Goal: Navigation & Orientation: Find specific page/section

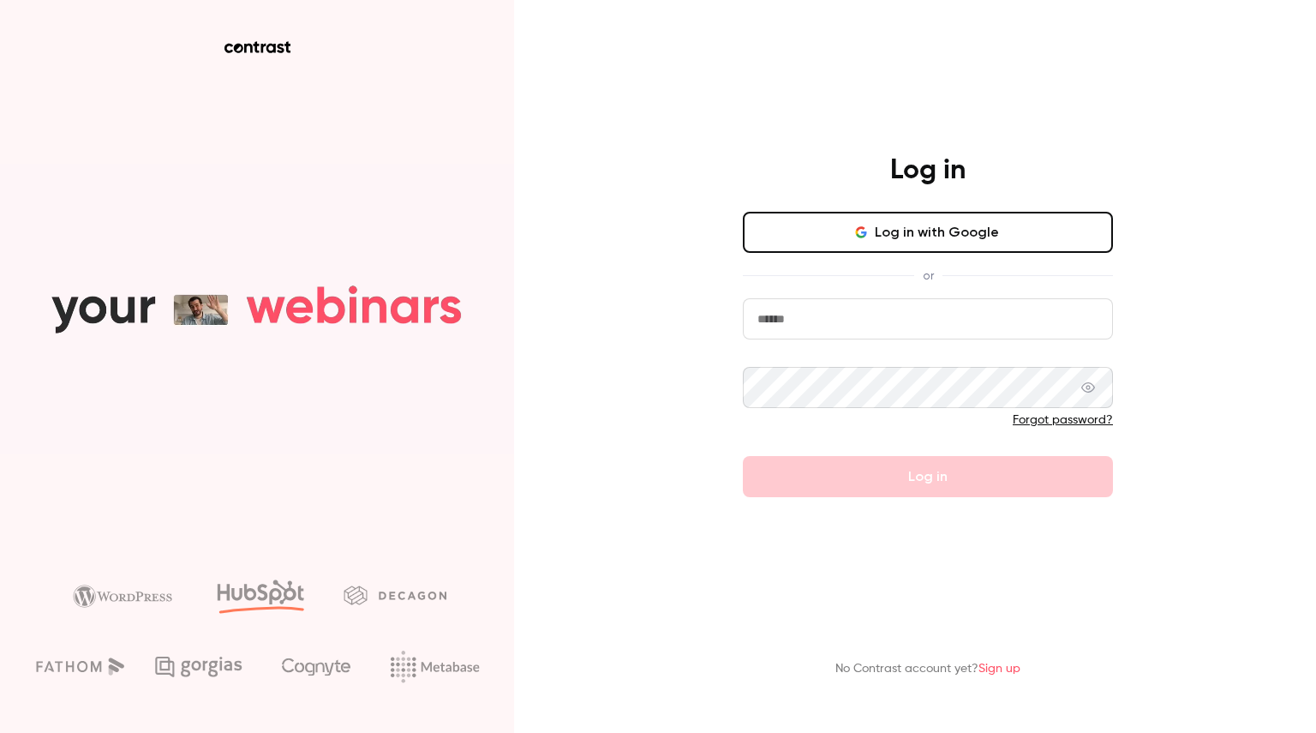
click at [851, 224] on button "Log in with Google" at bounding box center [928, 232] width 370 height 41
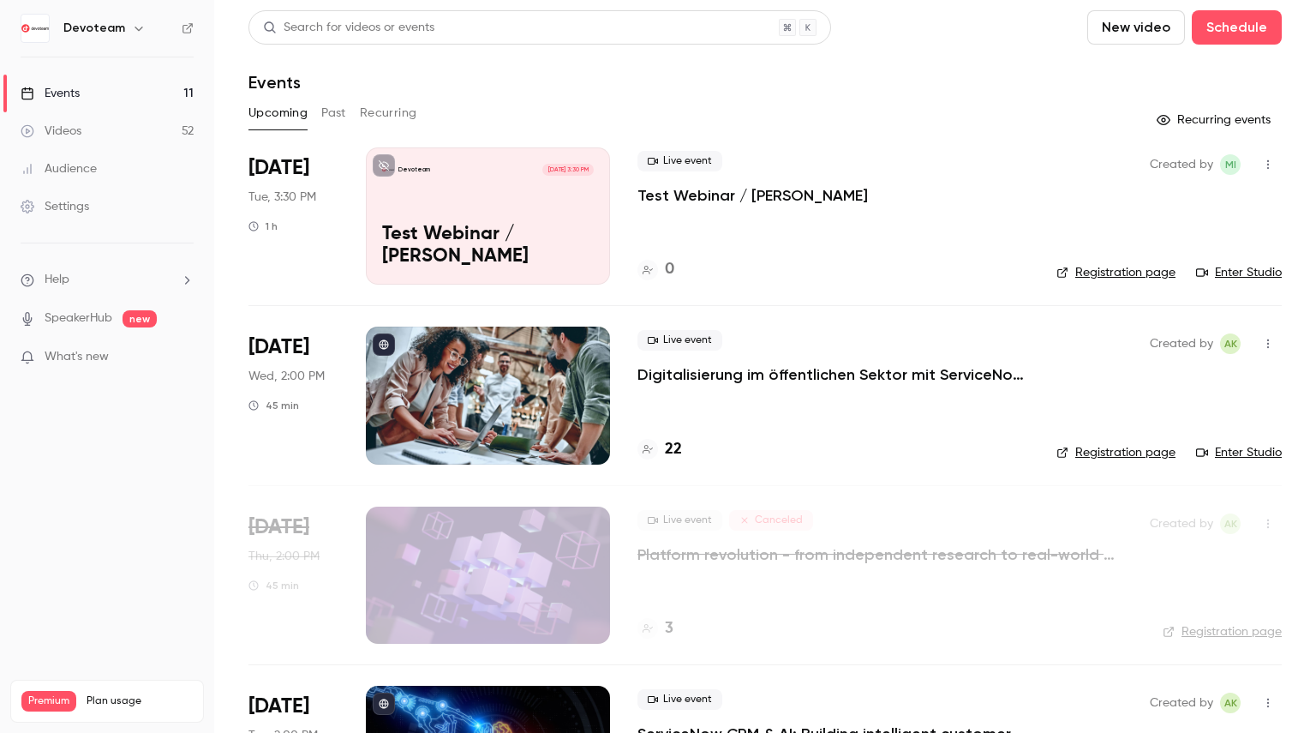
click at [1263, 167] on button "button" at bounding box center [1267, 164] width 27 height 27
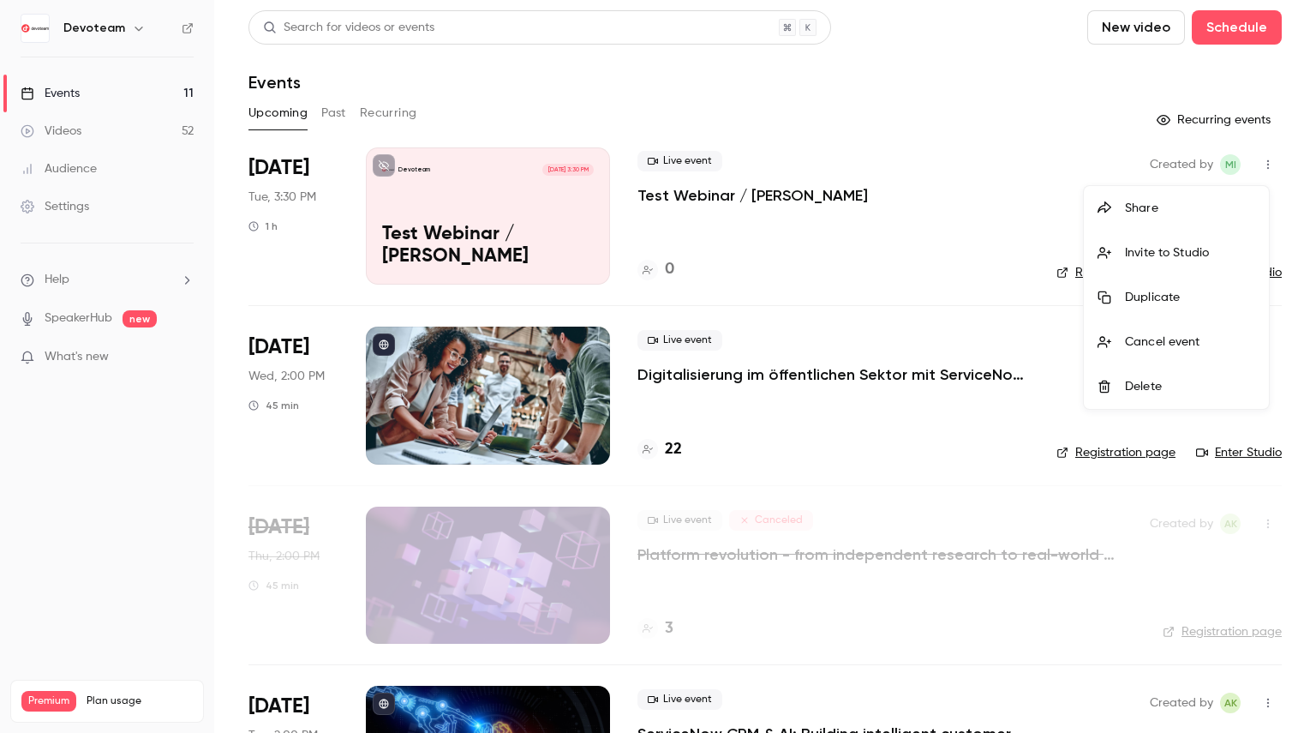
click at [1002, 167] on div at bounding box center [658, 366] width 1316 height 733
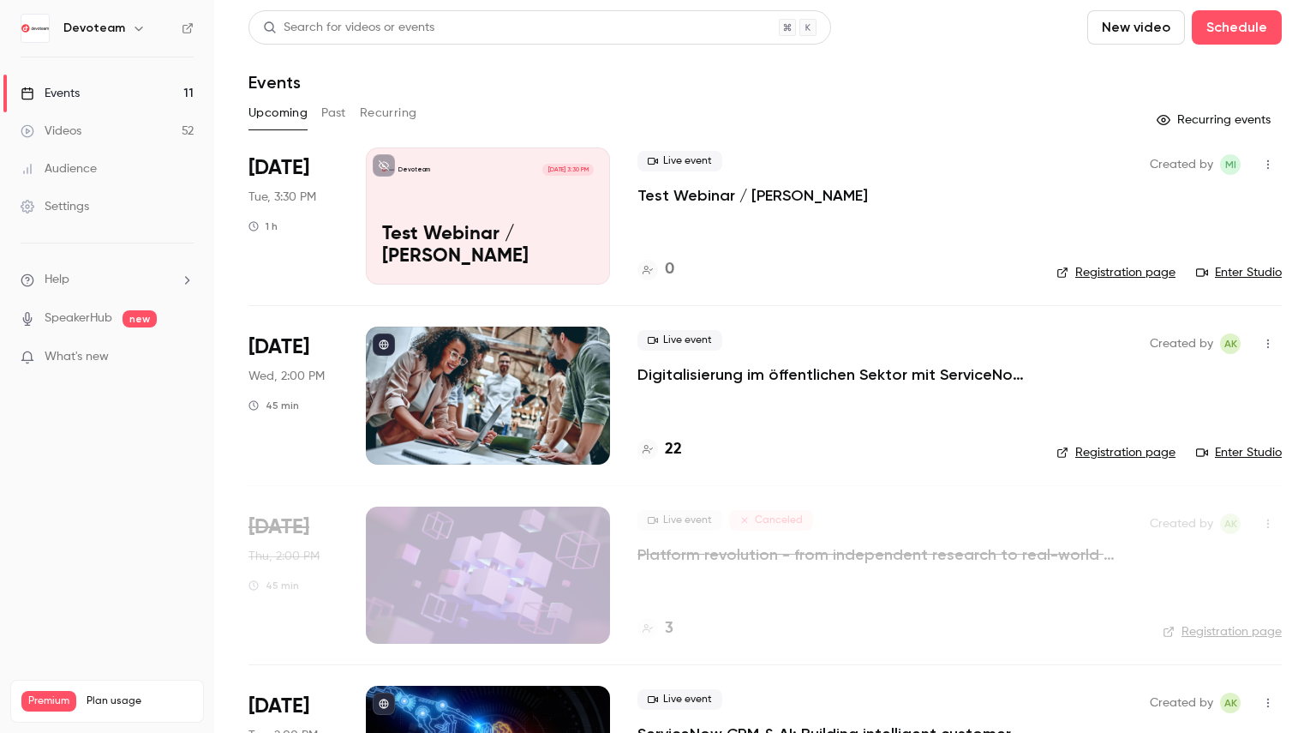
click at [1224, 266] on link "Enter Studio" at bounding box center [1239, 272] width 86 height 17
